Goal: Navigation & Orientation: Find specific page/section

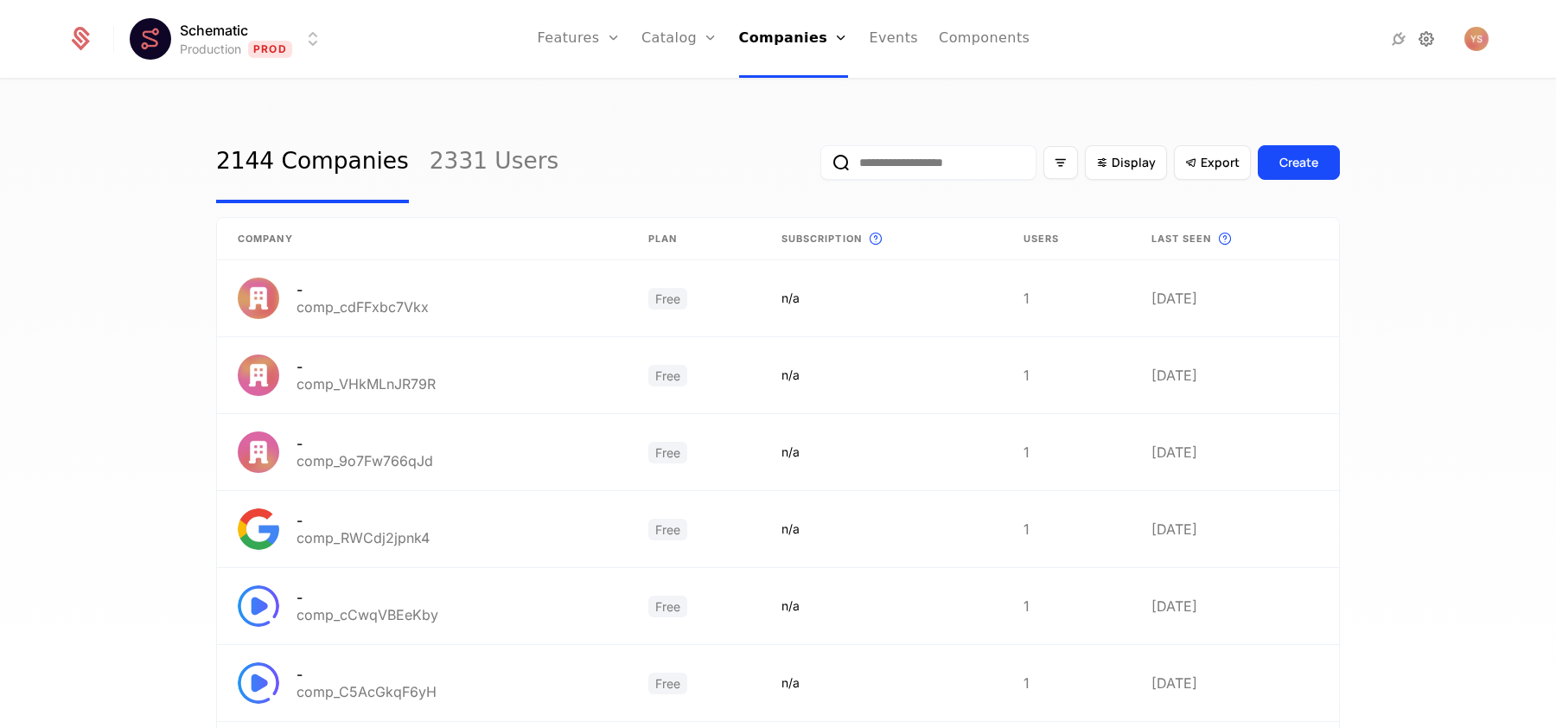
click at [1429, 48] on icon at bounding box center [1426, 39] width 21 height 21
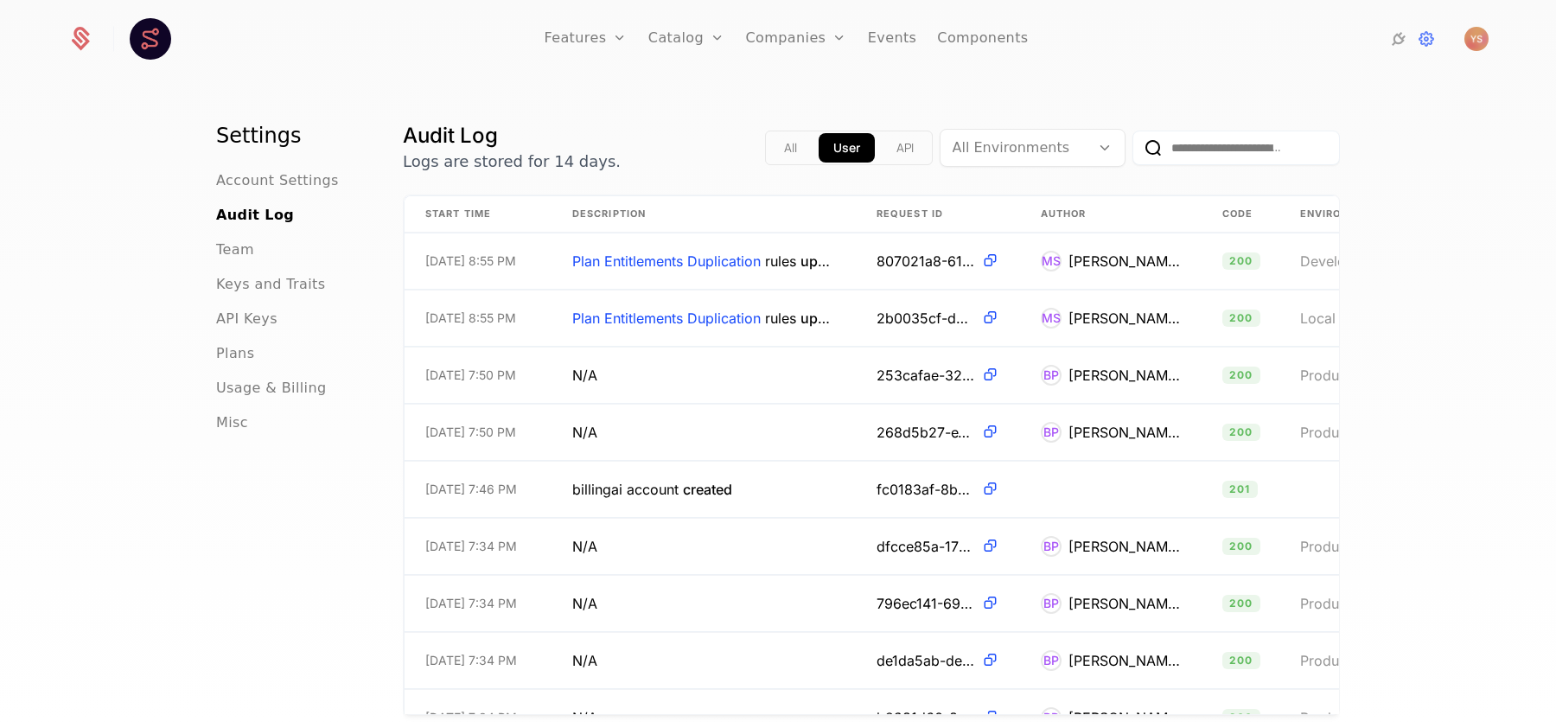
click at [86, 37] on icon at bounding box center [80, 39] width 24 height 24
